Goal: Information Seeking & Learning: Learn about a topic

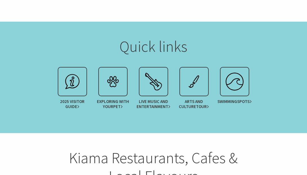
scroll to position [665, 0]
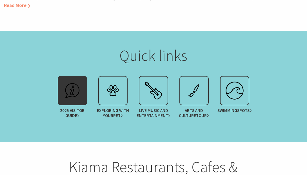
click at [78, 79] on img at bounding box center [72, 90] width 23 height 23
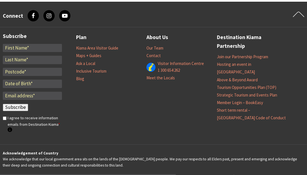
scroll to position [706, 0]
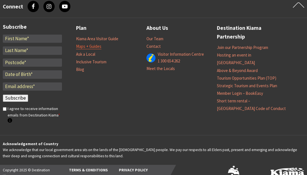
click at [91, 44] on link "Maps + Guides" at bounding box center [88, 47] width 25 height 6
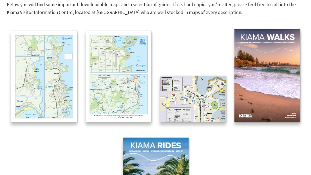
scroll to position [116, 0]
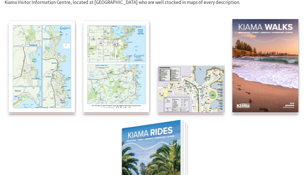
click at [180, 120] on img at bounding box center [151, 174] width 58 height 108
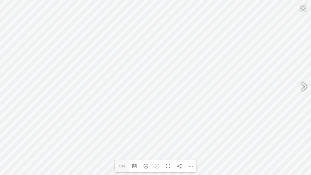
click at [304, 86] on div at bounding box center [301, 87] width 13 height 21
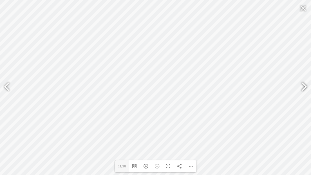
click at [304, 86] on div at bounding box center [301, 87] width 13 height 21
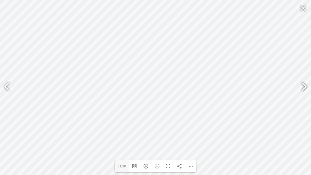
click at [304, 86] on div at bounding box center [301, 87] width 13 height 21
click at [5, 86] on div at bounding box center [9, 87] width 13 height 21
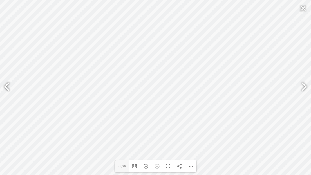
click at [5, 86] on div at bounding box center [9, 87] width 13 height 21
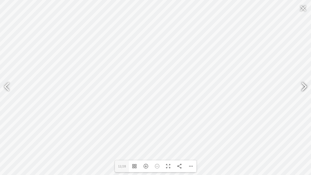
click at [304, 86] on div at bounding box center [301, 87] width 13 height 21
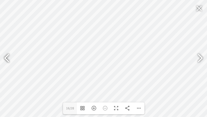
click at [5, 57] on div at bounding box center [9, 58] width 13 height 21
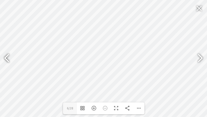
click at [5, 57] on div at bounding box center [9, 58] width 13 height 21
click at [139, 107] on div "Download PDF File Single Page Mode Goto First Page Goto Last Page Turn on/off S…" at bounding box center [138, 108] width 11 height 12
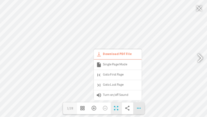
click at [116, 108] on div "Toggle Fullscreen" at bounding box center [116, 108] width 11 height 12
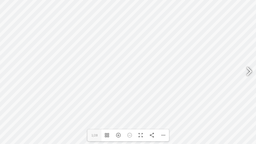
click at [251, 69] on div at bounding box center [247, 72] width 13 height 21
click at [250, 70] on div at bounding box center [247, 72] width 13 height 21
type input "7"
click at [140, 135] on div "Toggle Fullscreen" at bounding box center [140, 135] width 11 height 12
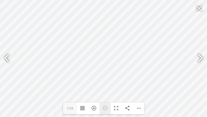
click at [104, 108] on div "Zoom Out" at bounding box center [105, 108] width 11 height 12
click at [116, 108] on div "Toggle Fullscreen" at bounding box center [116, 108] width 11 height 12
